Goal: Task Accomplishment & Management: Use online tool/utility

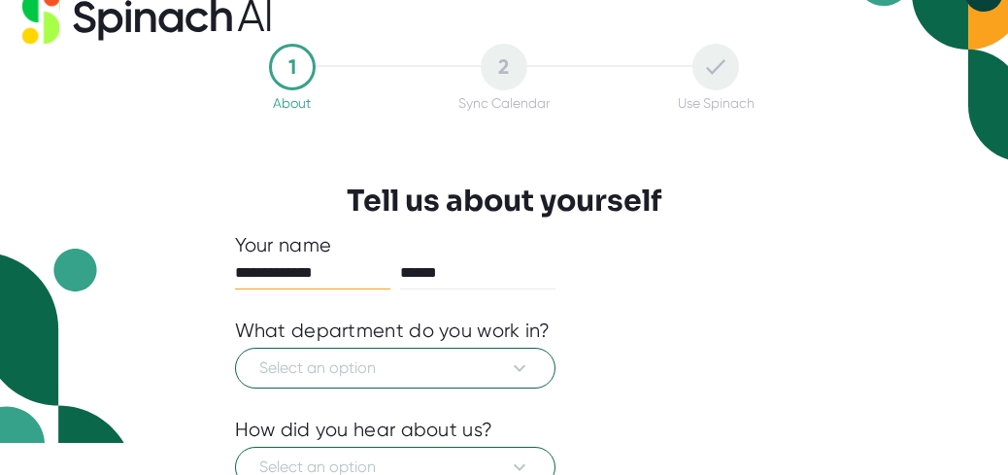
scroll to position [45, 0]
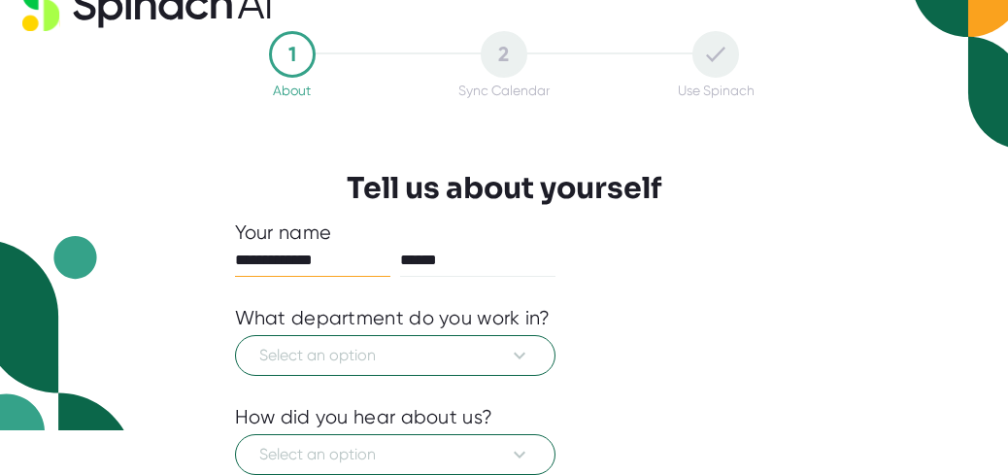
click at [359, 262] on input "**********" at bounding box center [312, 260] width 155 height 31
click at [556, 245] on input "******" at bounding box center [477, 260] width 155 height 31
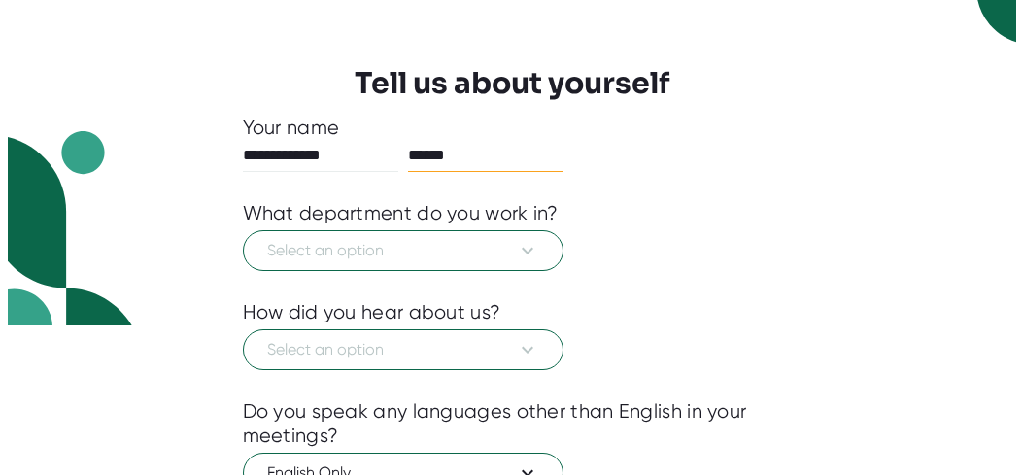
scroll to position [158, 0]
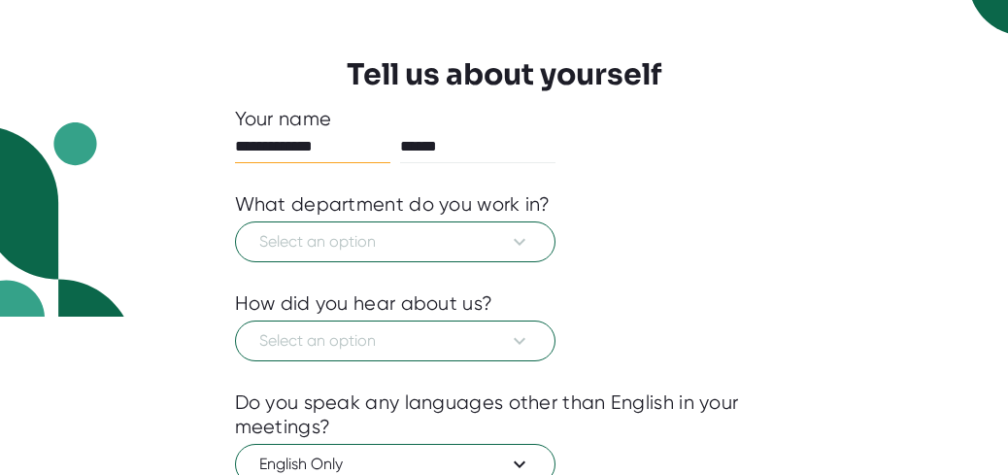
click at [317, 147] on input "**********" at bounding box center [312, 146] width 155 height 31
click at [367, 238] on span "Select an option" at bounding box center [395, 241] width 272 height 23
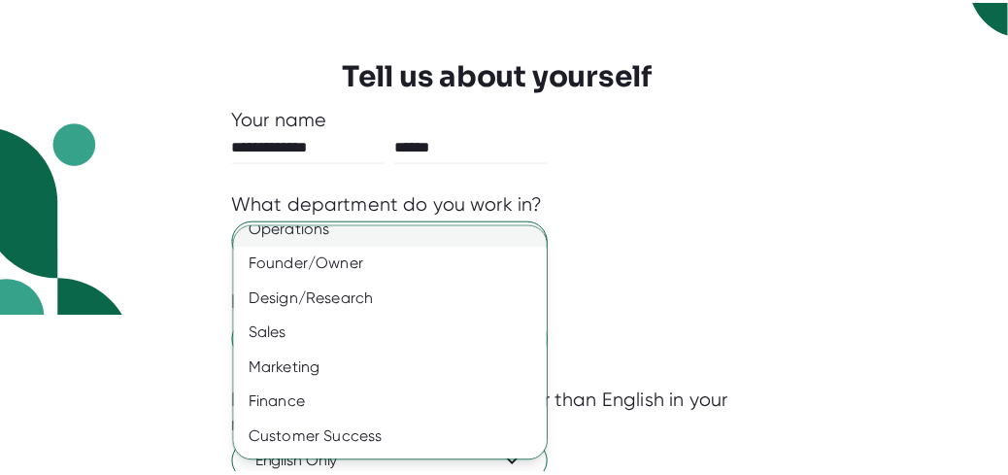
scroll to position [225, 0]
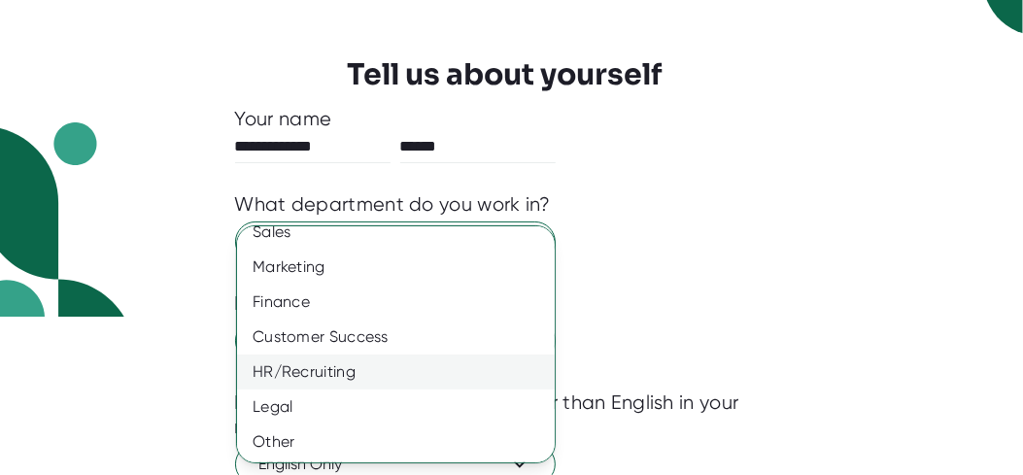
click at [354, 368] on div "HR/Recruiting" at bounding box center [403, 371] width 332 height 35
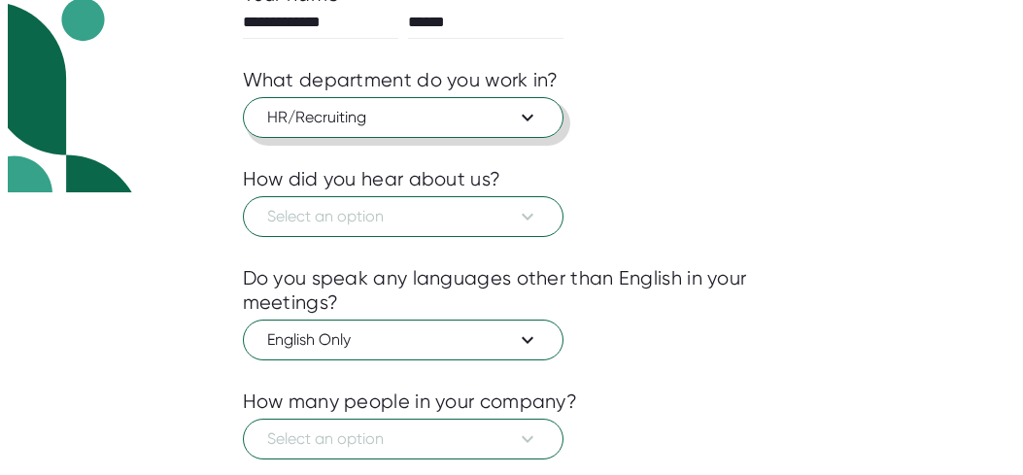
scroll to position [285, 0]
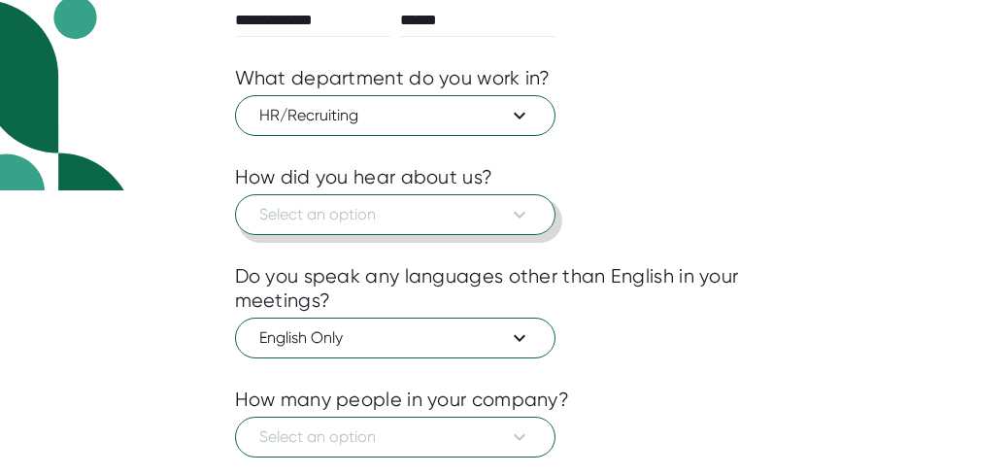
click at [352, 205] on span "Select an option" at bounding box center [395, 214] width 272 height 23
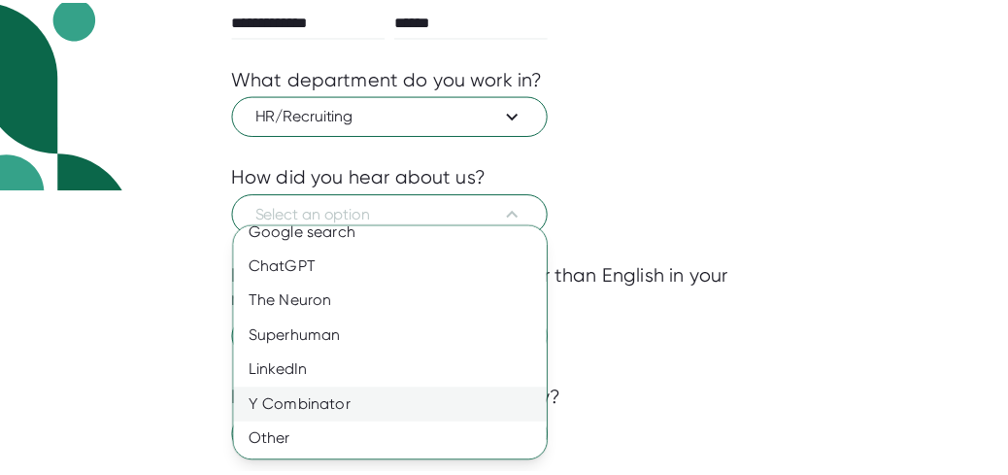
scroll to position [0, 0]
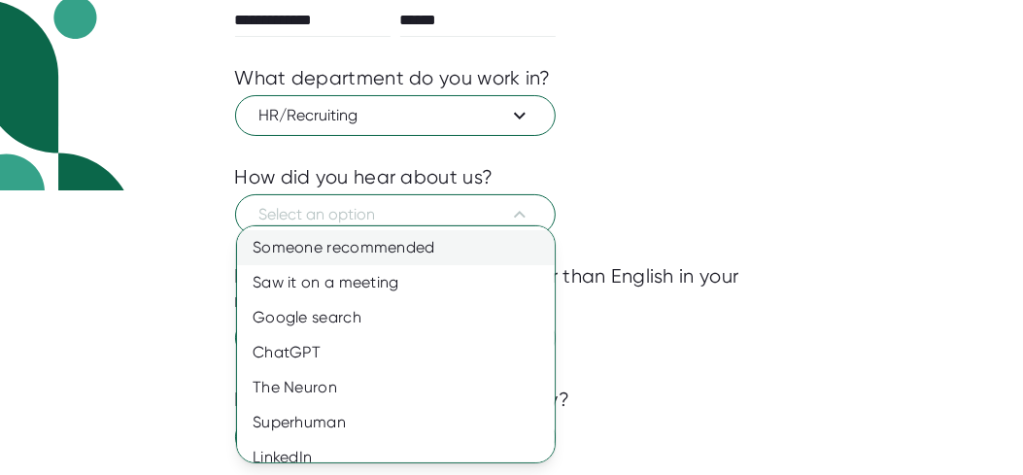
click at [350, 242] on div "Someone recommended" at bounding box center [403, 247] width 332 height 35
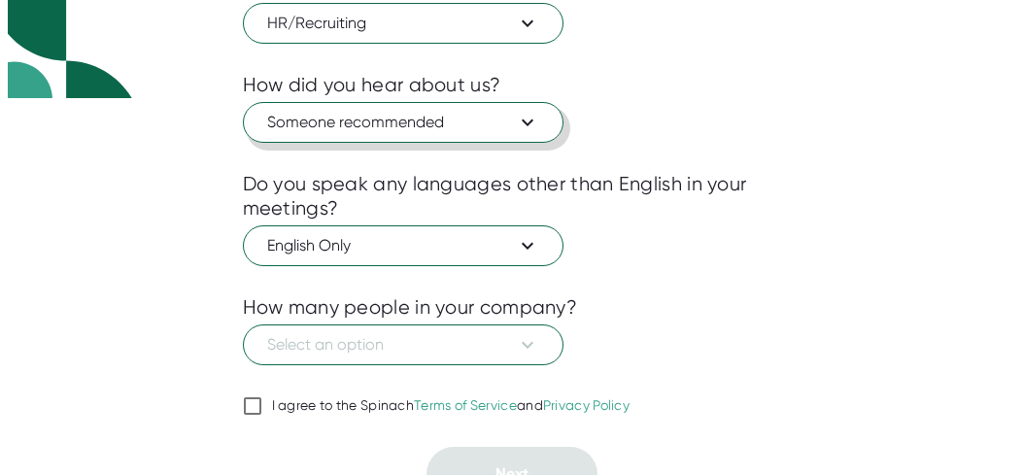
scroll to position [378, 0]
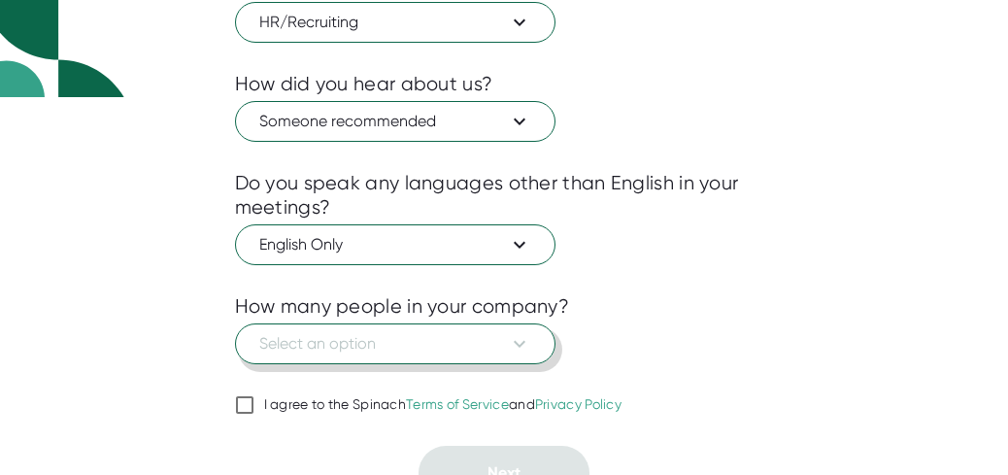
click at [342, 335] on span "Select an option" at bounding box center [395, 343] width 272 height 23
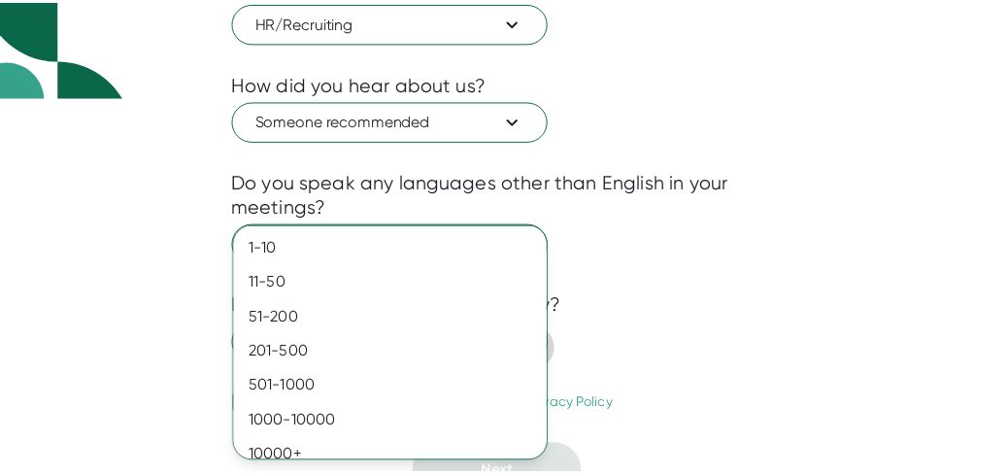
scroll to position [16, 0]
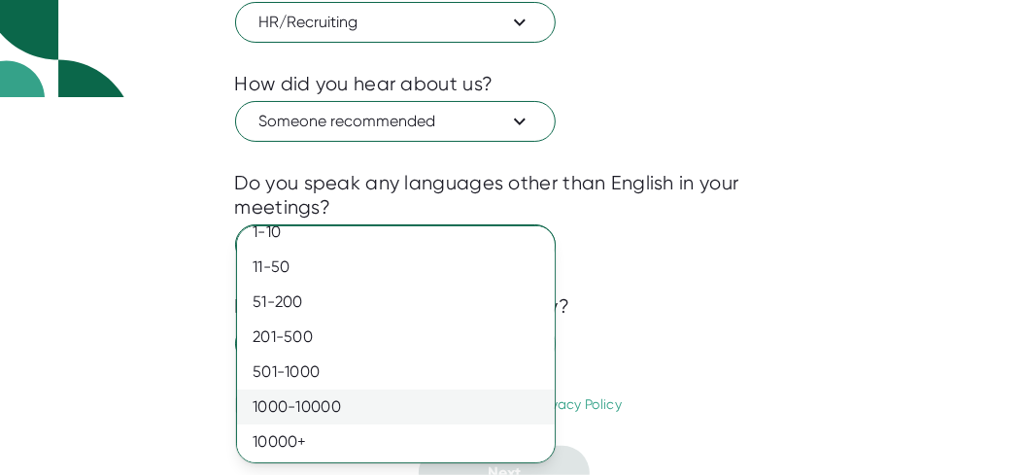
click at [344, 413] on div "1000-10000" at bounding box center [403, 406] width 332 height 35
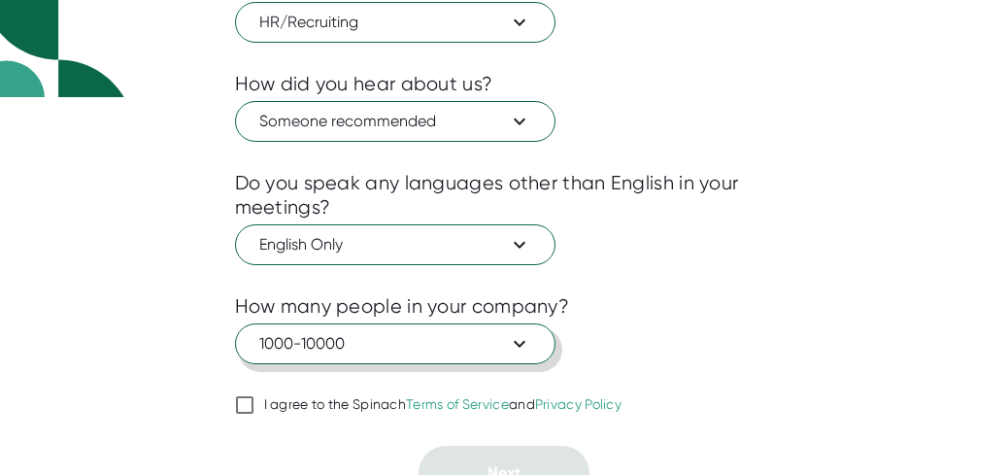
scroll to position [399, 0]
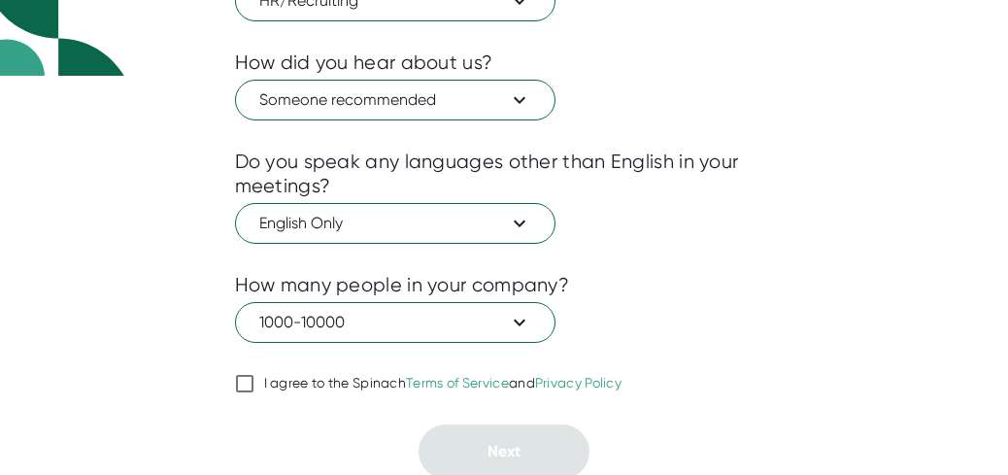
click at [243, 378] on input "I agree to the Spinach Terms of Service and Privacy Policy" at bounding box center [244, 383] width 19 height 23
checkbox input "true"
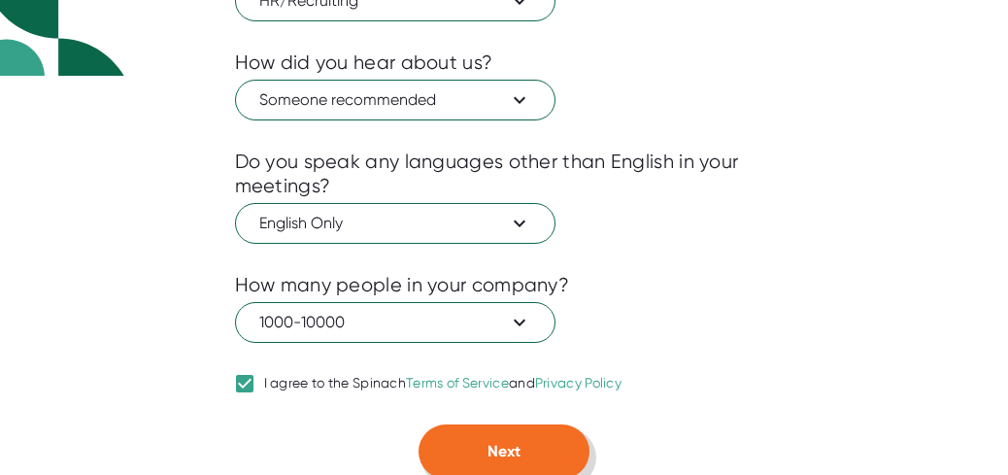
click at [488, 442] on span "Next" at bounding box center [504, 451] width 33 height 18
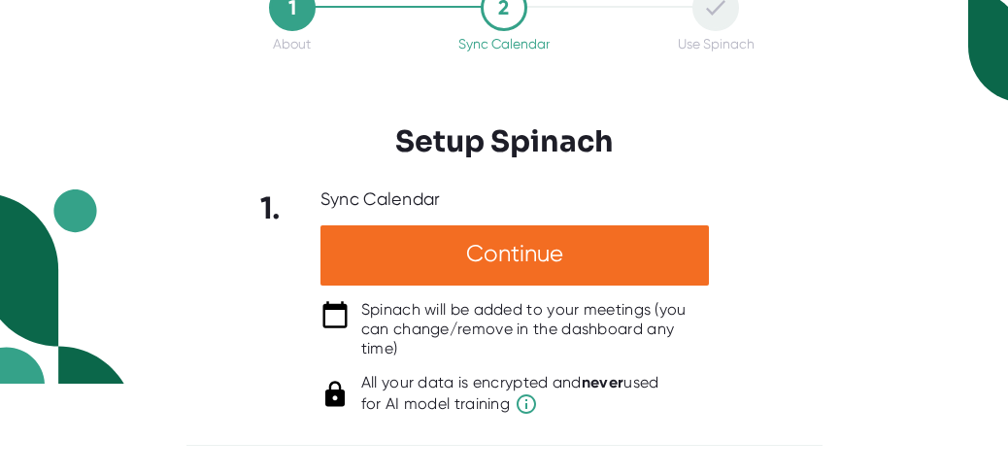
scroll to position [89, 0]
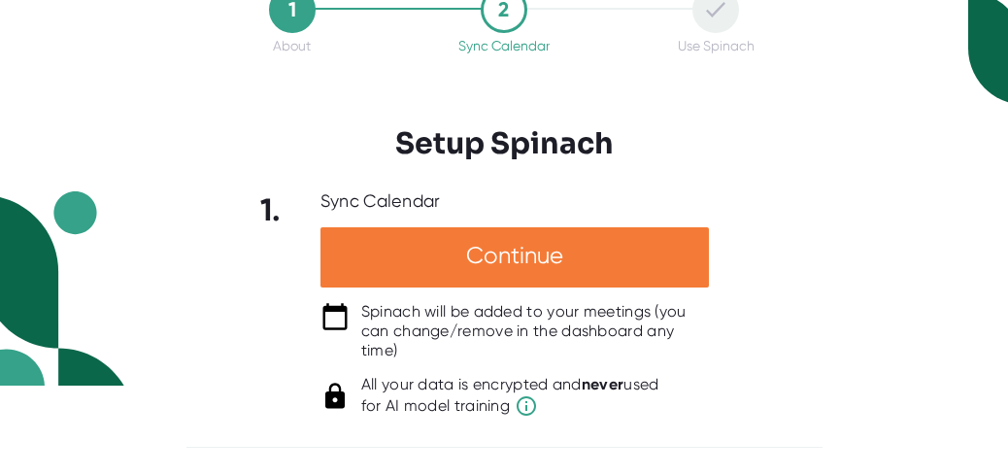
click at [481, 252] on div "Continue" at bounding box center [514, 257] width 388 height 60
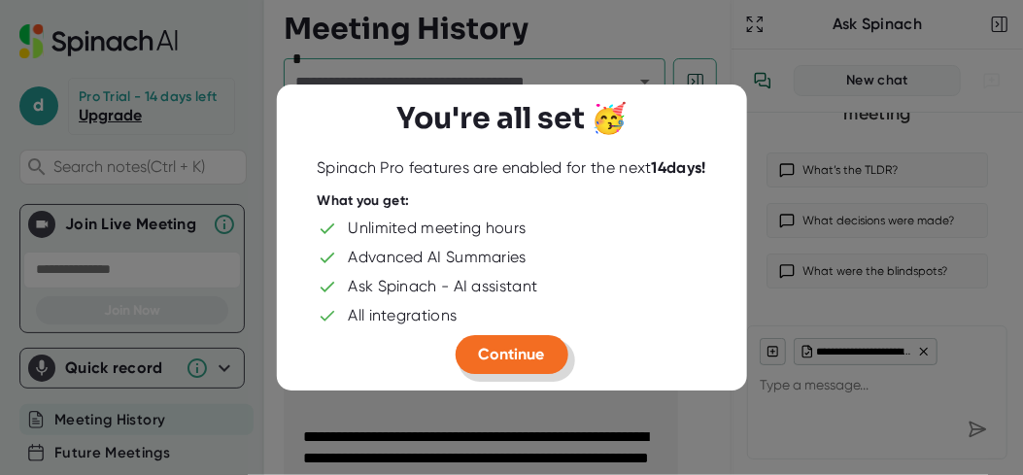
click at [542, 356] on span "Continue" at bounding box center [512, 354] width 66 height 18
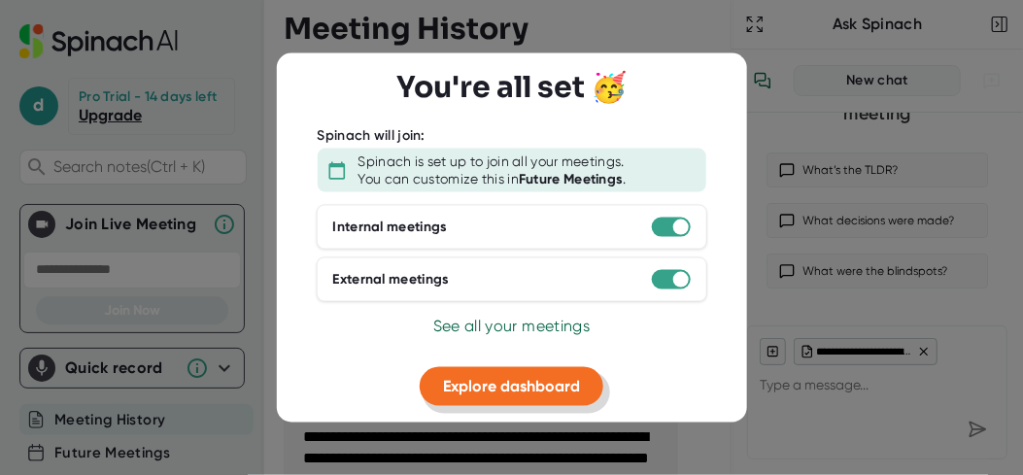
click at [534, 387] on span "Explore dashboard" at bounding box center [511, 386] width 137 height 18
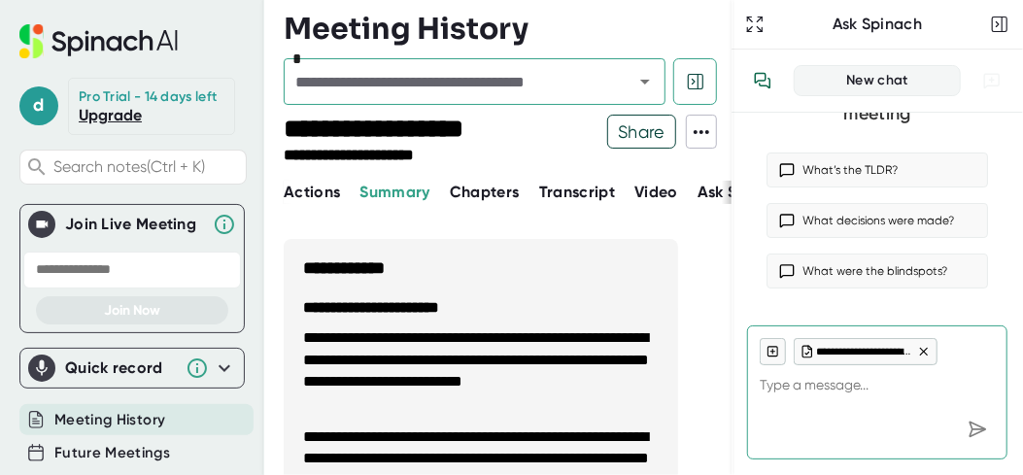
click at [126, 40] on icon at bounding box center [119, 40] width 68 height 20
click at [323, 194] on span "Actions" at bounding box center [312, 192] width 56 height 18
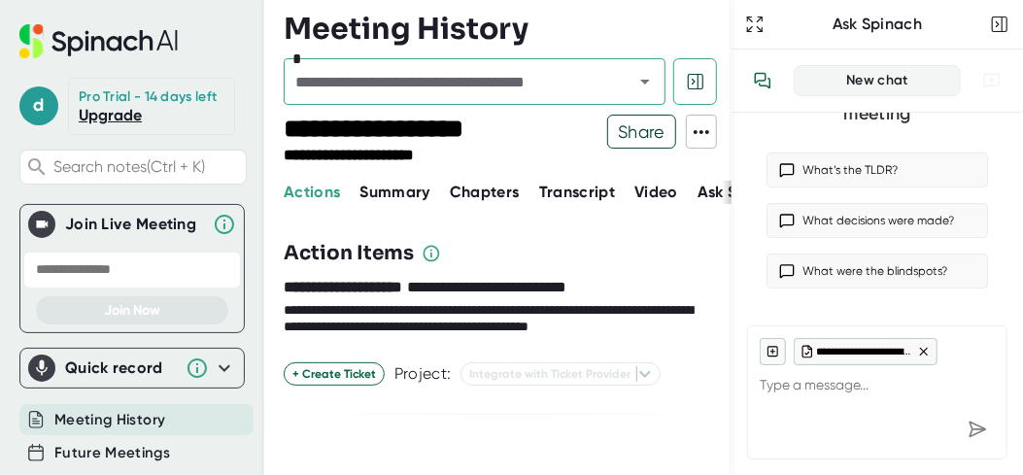
click at [396, 188] on span "Summary" at bounding box center [394, 192] width 70 height 18
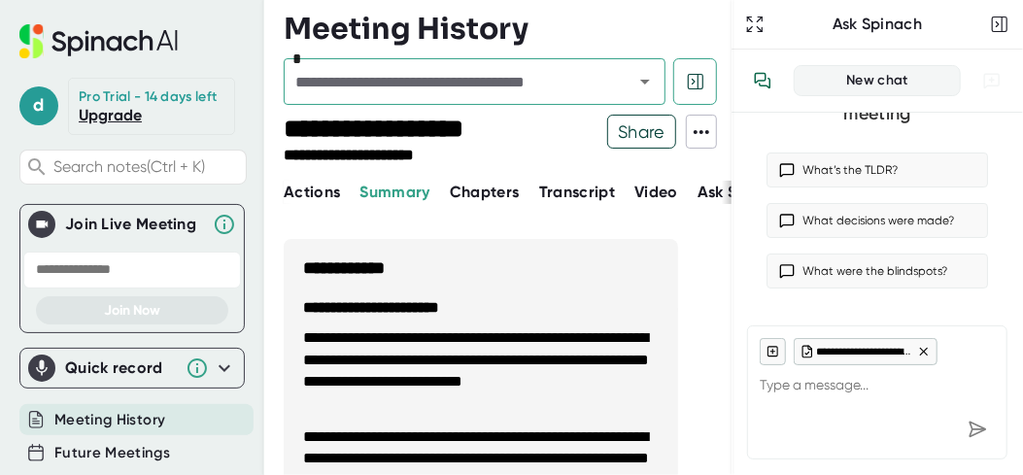
click at [315, 190] on span "Actions" at bounding box center [312, 192] width 56 height 18
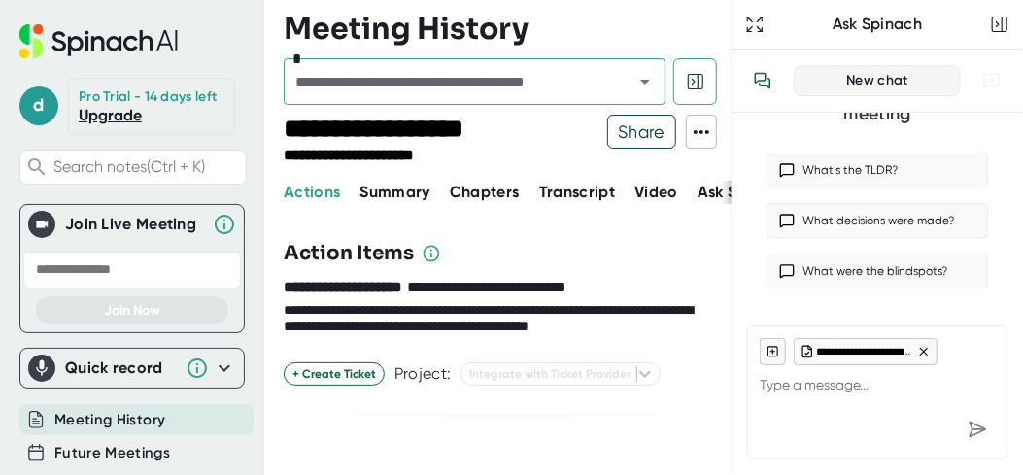
click at [571, 197] on span "Transcript" at bounding box center [577, 192] width 77 height 18
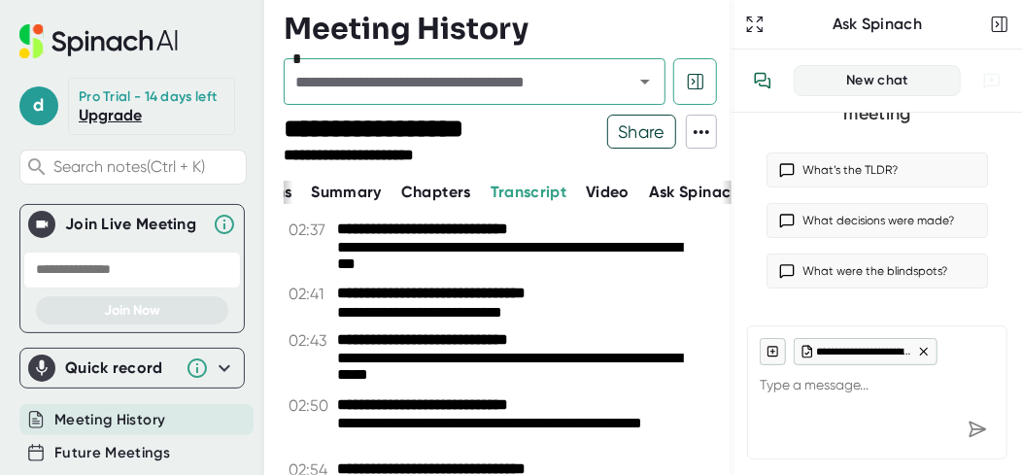
scroll to position [0, 88]
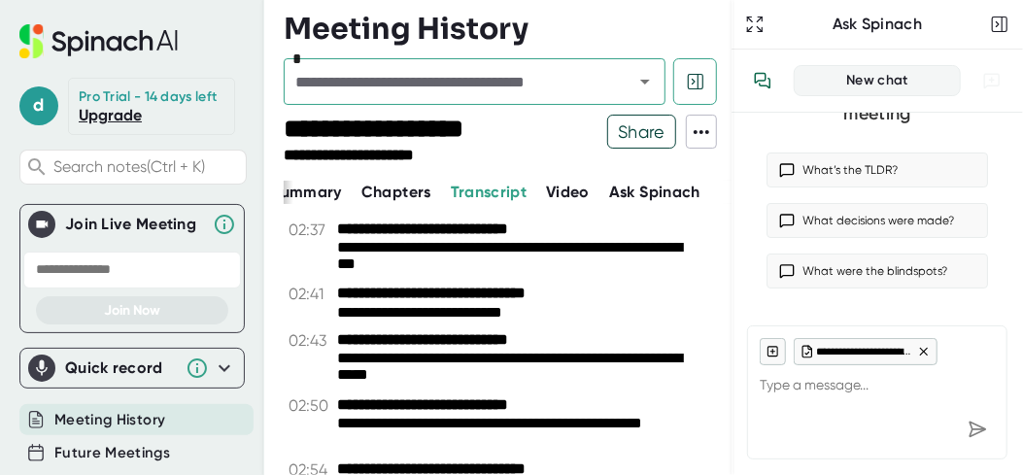
click at [563, 193] on span "Video" at bounding box center [568, 192] width 44 height 18
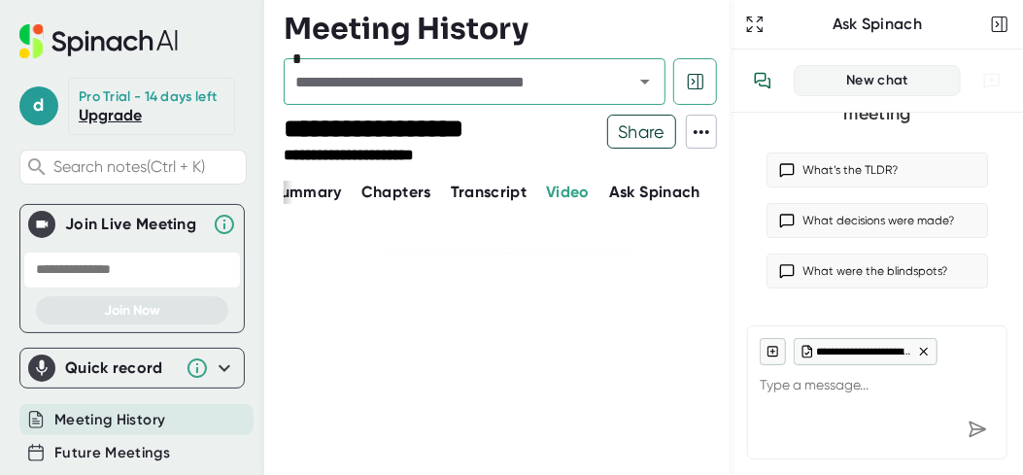
click at [655, 193] on span "Ask Spinach" at bounding box center [654, 192] width 91 height 18
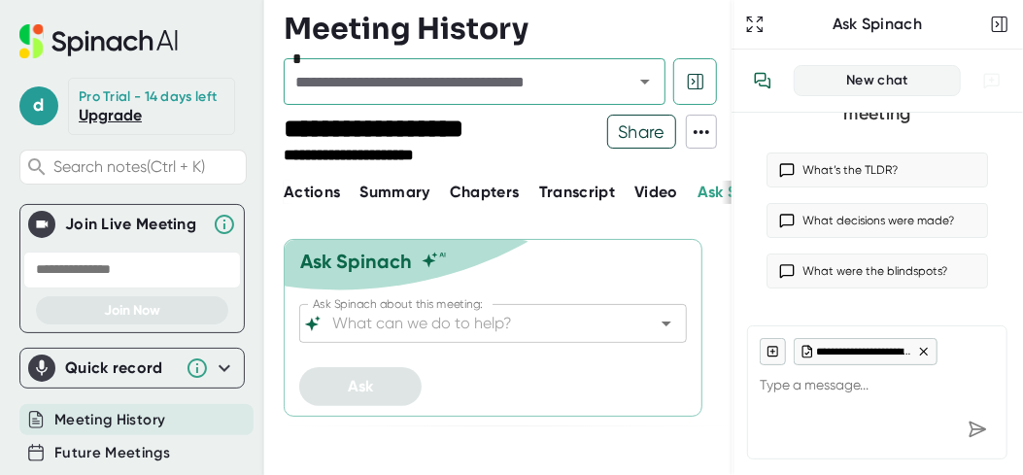
type textarea "x"
